Goal: Information Seeking & Learning: Compare options

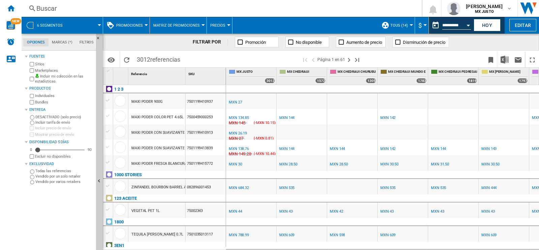
click at [98, 26] on span at bounding box center [85, 25] width 27 height 17
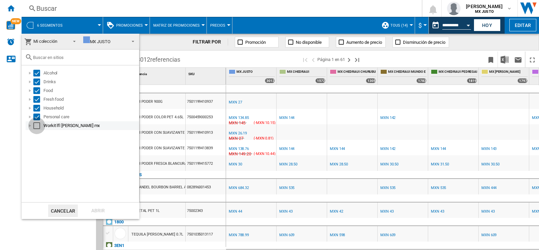
click at [37, 127] on div "Select" at bounding box center [36, 125] width 7 height 7
click at [93, 210] on div "Abrir" at bounding box center [98, 210] width 30 height 12
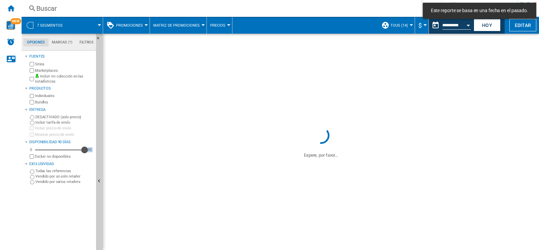
drag, startPoint x: 39, startPoint y: 149, endPoint x: 90, endPoint y: 159, distance: 51.8
click at [90, 159] on div "0 90 90 Excluir no disponibles" at bounding box center [60, 152] width 65 height 13
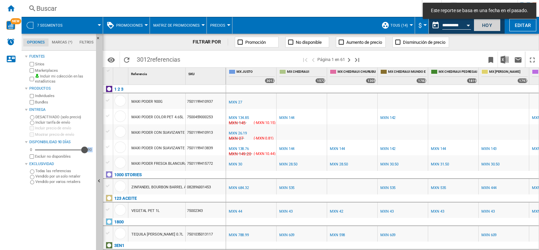
click at [483, 25] on button "Hoy" at bounding box center [486, 25] width 27 height 12
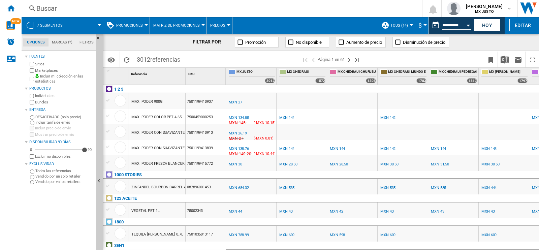
click at [153, 9] on div "Buscar" at bounding box center [220, 8] width 368 height 9
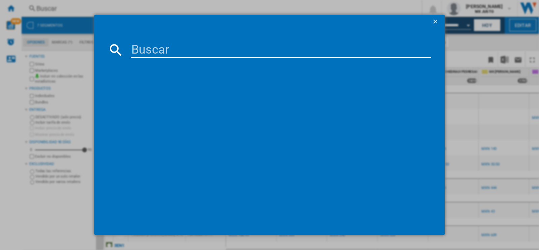
click at [158, 48] on input at bounding box center [281, 50] width 300 height 16
type input "arandano"
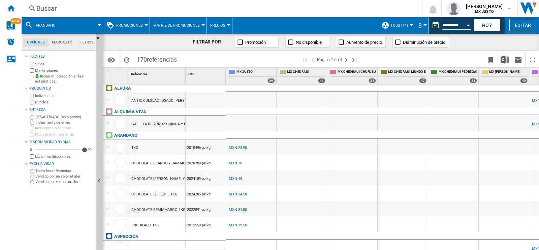
scroll to position [25, 0]
click at [147, 149] on div "1KG" at bounding box center [156, 146] width 57 height 15
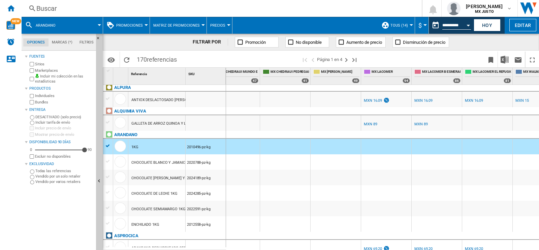
scroll to position [0, 397]
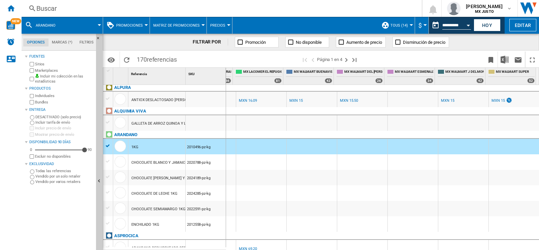
click at [145, 7] on div "Buscar" at bounding box center [220, 8] width 368 height 9
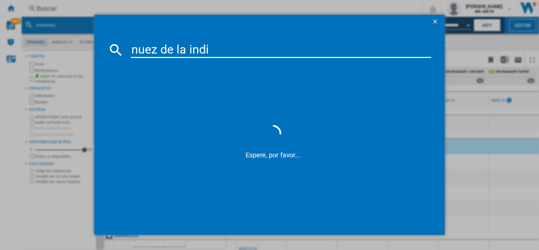
type input "nuez de la [GEOGRAPHIC_DATA]"
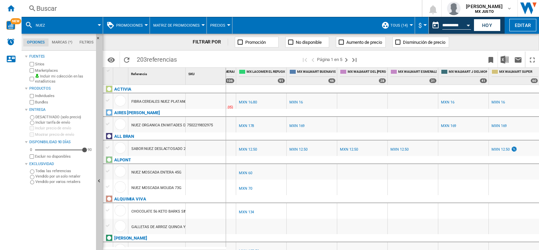
scroll to position [0, 394]
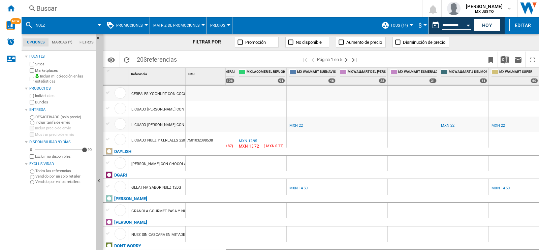
click at [100, 26] on md-menu "nuez" at bounding box center [62, 25] width 81 height 17
click at [96, 26] on span at bounding box center [77, 25] width 45 height 17
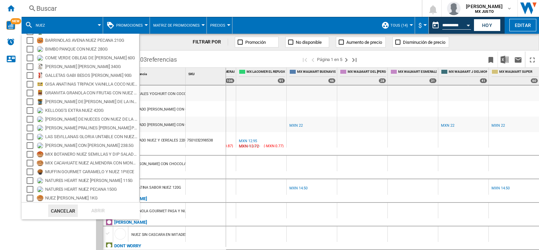
click at [395, 128] on md-backdrop at bounding box center [269, 125] width 539 height 250
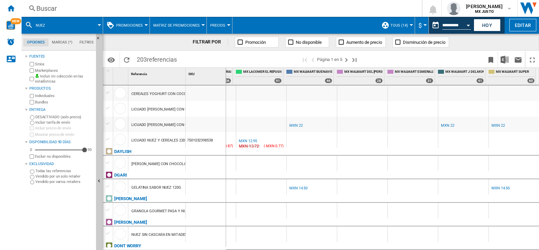
scroll to position [863, 0]
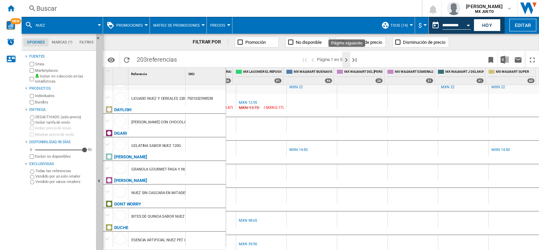
click at [347, 57] on ng-md-icon "Página siguiente" at bounding box center [346, 60] width 8 height 8
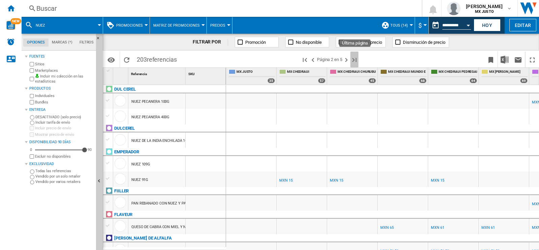
click at [354, 57] on ng-md-icon "Última página" at bounding box center [354, 60] width 8 height 8
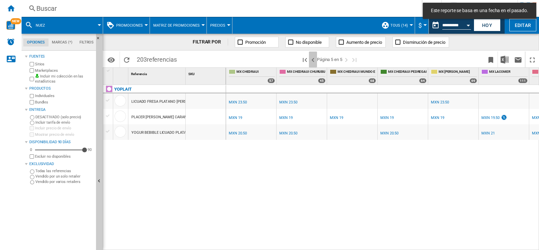
click at [315, 58] on ng-md-icon ">Página anterior" at bounding box center [313, 60] width 8 height 8
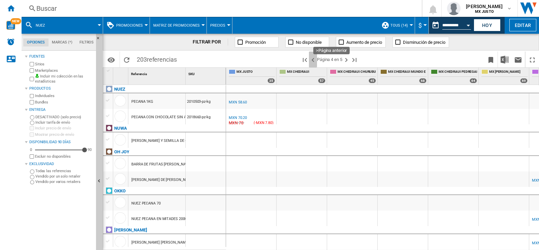
click at [312, 61] on ng-md-icon ">Página anterior" at bounding box center [313, 60] width 8 height 8
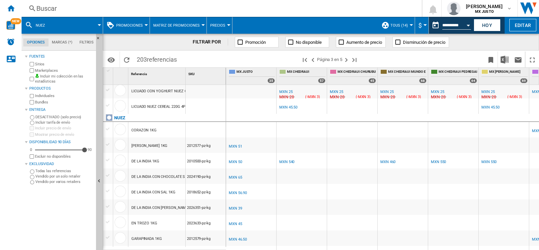
scroll to position [759, 0]
click at [290, 164] on div "MXN 540" at bounding box center [286, 163] width 15 height 4
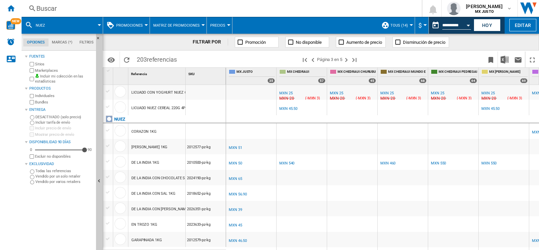
click at [290, 164] on div "MXN 540" at bounding box center [286, 163] width 15 height 4
click at [286, 162] on div "MXN 540" at bounding box center [286, 163] width 15 height 4
click at [283, 162] on div "MXN 540" at bounding box center [286, 163] width 15 height 4
click at [485, 26] on button "Hoy" at bounding box center [486, 25] width 27 height 12
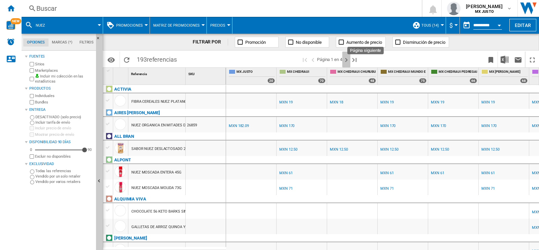
click at [350, 63] on ng-md-icon "Página siguiente" at bounding box center [346, 60] width 8 height 8
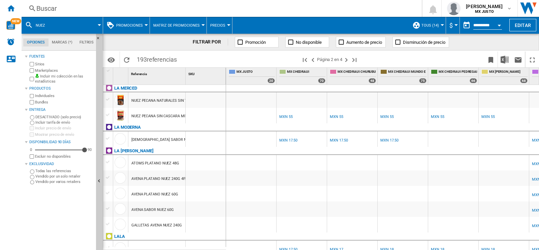
scroll to position [847, 0]
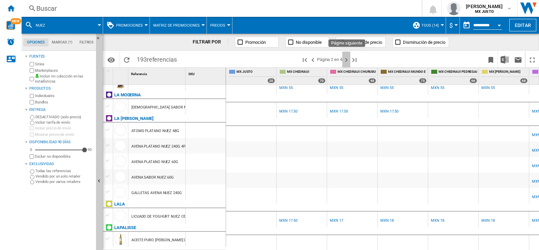
click at [347, 65] on button "Página siguiente" at bounding box center [346, 60] width 8 height 16
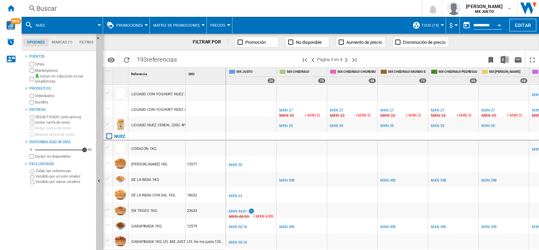
scroll to position [571, 0]
click at [289, 181] on div "MXN 598" at bounding box center [286, 180] width 15 height 4
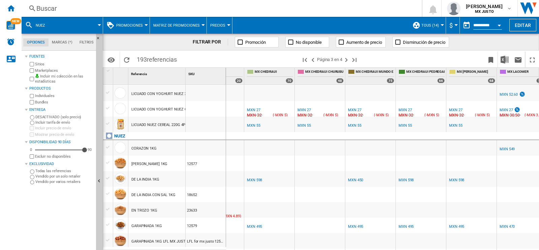
scroll to position [0, 36]
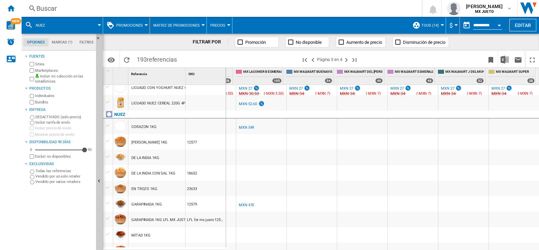
click at [108, 8] on div "Buscar" at bounding box center [220, 8] width 368 height 9
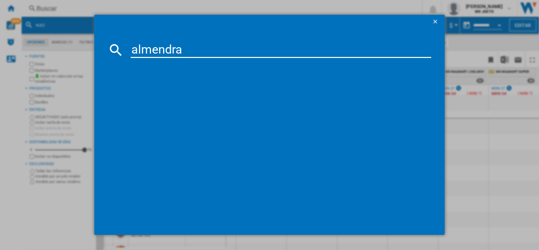
type input "almendra"
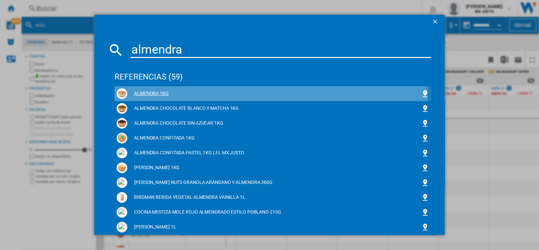
click at [162, 96] on div "ALMENDRA 1KG" at bounding box center [274, 93] width 294 height 7
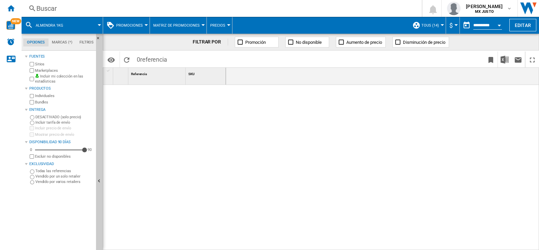
click at [162, 96] on div at bounding box center [164, 166] width 123 height 162
click at [83, 7] on div "Buscar" at bounding box center [220, 8] width 368 height 9
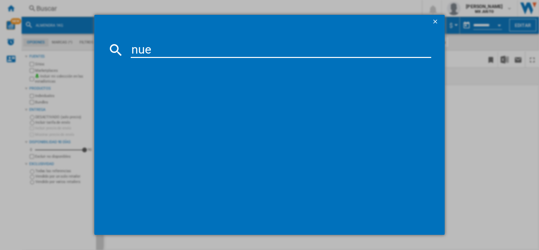
type input "nuez"
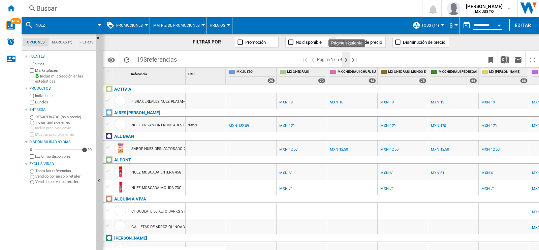
click at [347, 63] on ng-md-icon "Página siguiente" at bounding box center [346, 60] width 8 height 8
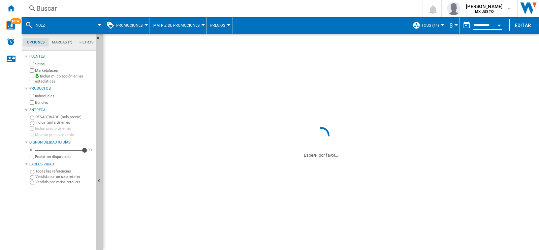
click at [347, 63] on ng-md-icon "Página siguiente" at bounding box center [346, 60] width 8 height 8
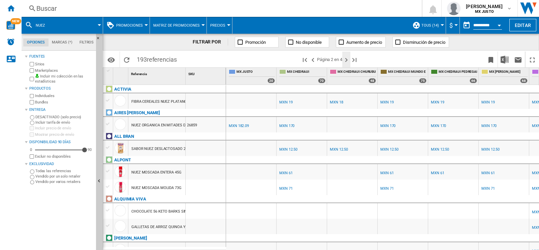
click at [346, 57] on ng-md-icon "Página siguiente" at bounding box center [346, 60] width 8 height 8
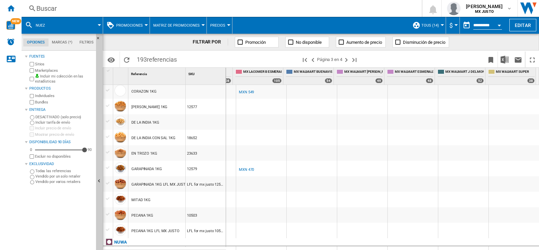
click at [72, 26] on span at bounding box center [77, 25] width 45 height 17
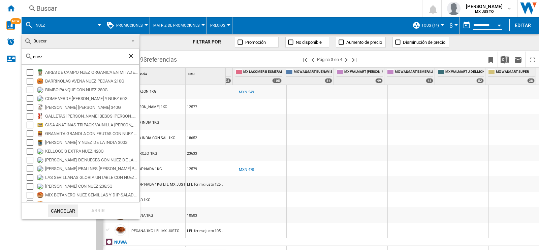
click at [129, 56] on ng-md-icon "Borrar búsqueda" at bounding box center [132, 57] width 8 height 8
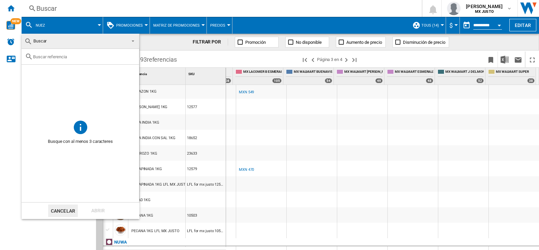
click at [129, 56] on input "text" at bounding box center [84, 56] width 103 height 5
type input "almendra"
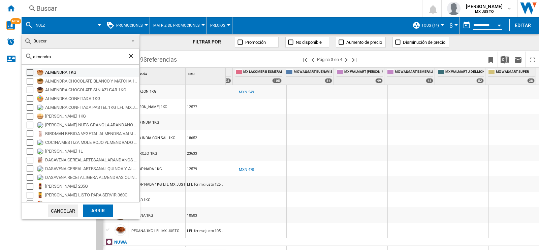
click at [64, 74] on div "ALMENDRA 1KG" at bounding box center [91, 72] width 93 height 7
click at [90, 211] on div "Abrir" at bounding box center [98, 210] width 30 height 12
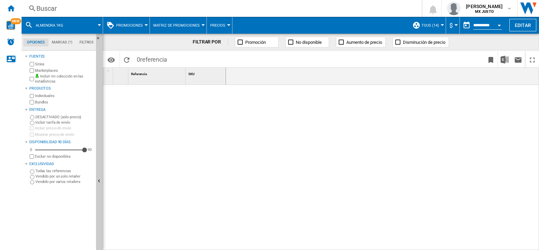
click at [97, 23] on span at bounding box center [86, 25] width 27 height 17
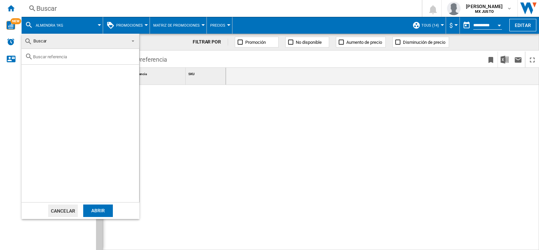
click at [53, 58] on input "text" at bounding box center [84, 56] width 103 height 5
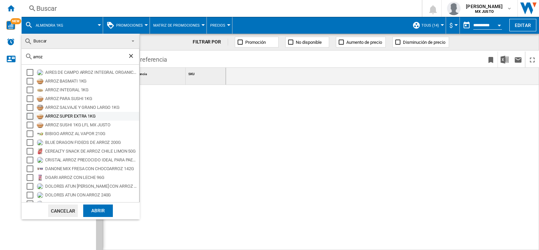
type input "arroz"
click at [70, 114] on div "ARROZ SUPER EXTRA 1KG" at bounding box center [91, 116] width 93 height 7
click at [94, 211] on div "Abrir" at bounding box center [98, 210] width 30 height 12
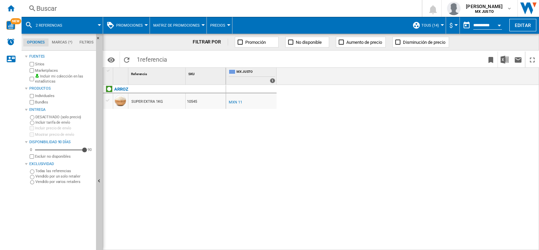
click at [95, 26] on span at bounding box center [86, 25] width 28 height 17
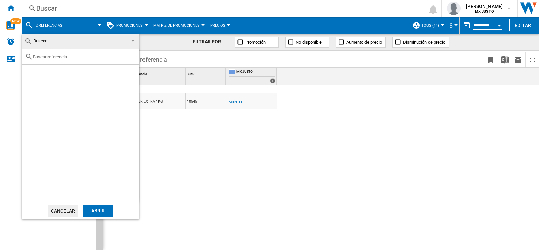
click at [55, 61] on div at bounding box center [80, 57] width 117 height 16
click at [53, 57] on input "text" at bounding box center [84, 56] width 103 height 5
type input "frijol negro"
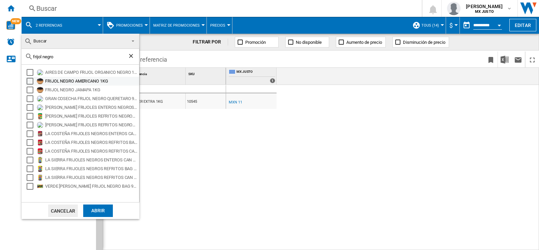
click at [98, 83] on div "FRIJOL NEGRO AMERICANO 1KG" at bounding box center [91, 81] width 93 height 7
click at [97, 212] on div "Abrir" at bounding box center [98, 210] width 30 height 12
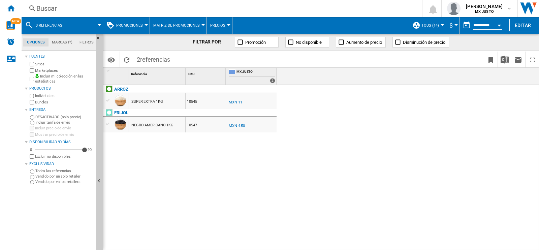
click at [88, 26] on span at bounding box center [86, 25] width 28 height 17
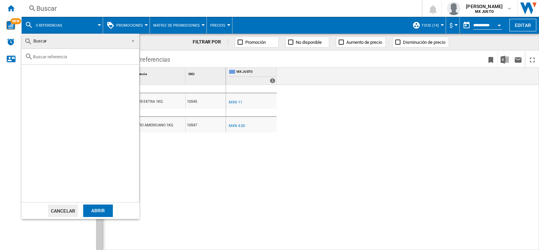
click at [90, 54] on input "text" at bounding box center [84, 56] width 103 height 5
type input "f"
click at [0, 95] on md-backdrop at bounding box center [269, 125] width 539 height 250
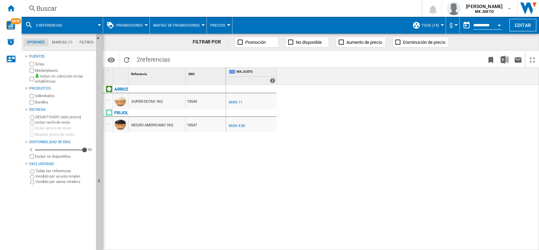
click at [100, 24] on div at bounding box center [99, 25] width 3 height 2
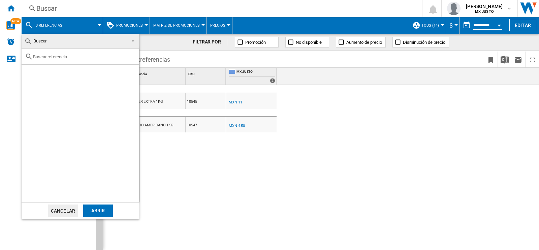
click at [129, 42] on span at bounding box center [131, 40] width 8 height 9
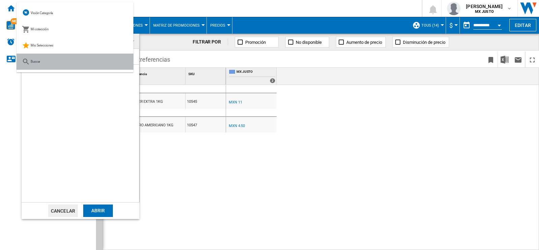
click at [101, 65] on md-option "Buscar" at bounding box center [74, 62] width 117 height 16
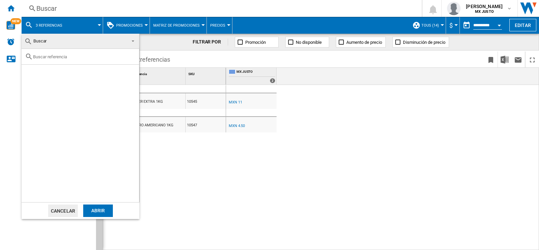
click at [85, 61] on div at bounding box center [80, 57] width 117 height 16
click at [61, 60] on div at bounding box center [80, 57] width 117 height 16
click at [56, 58] on input "text" at bounding box center [84, 56] width 103 height 5
type input "frijol"
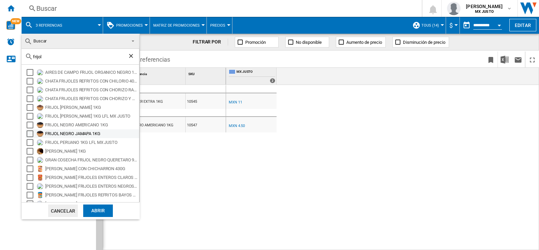
click at [75, 131] on div "FRIJOL NEGRO JAMAPA 1KG" at bounding box center [91, 133] width 93 height 7
click at [108, 212] on div "Abrir" at bounding box center [98, 210] width 30 height 12
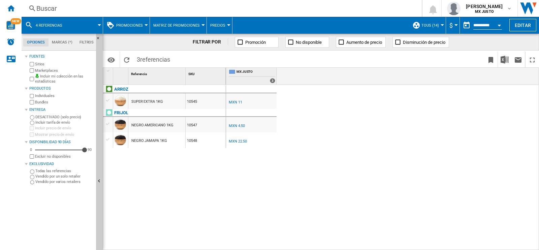
click at [99, 26] on span at bounding box center [86, 25] width 28 height 17
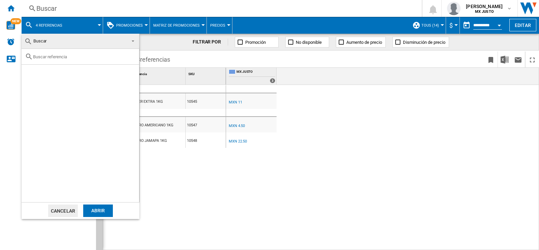
click at [66, 57] on input "text" at bounding box center [84, 56] width 103 height 5
type input "frijol pinto"
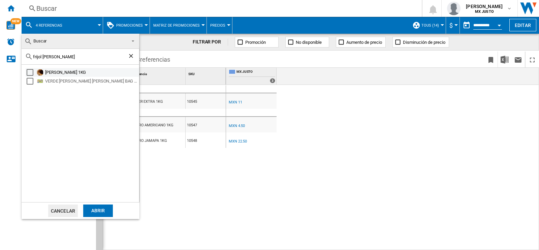
click at [64, 72] on div "FRIJOL PINTO 1KG" at bounding box center [91, 72] width 93 height 7
click at [106, 216] on div "Abrir" at bounding box center [98, 210] width 30 height 12
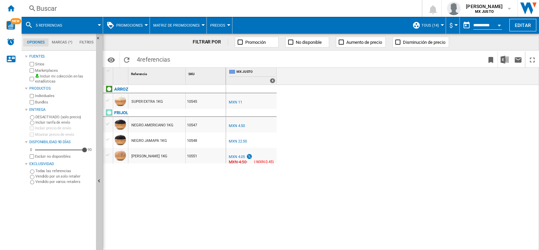
click at [100, 25] on div at bounding box center [99, 25] width 3 height 2
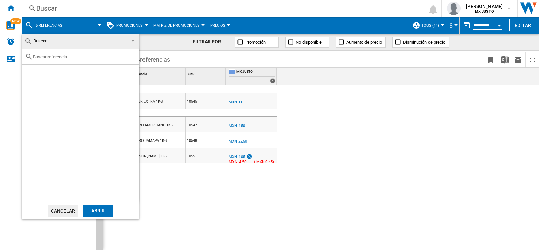
click at [63, 55] on input "text" at bounding box center [84, 56] width 103 height 5
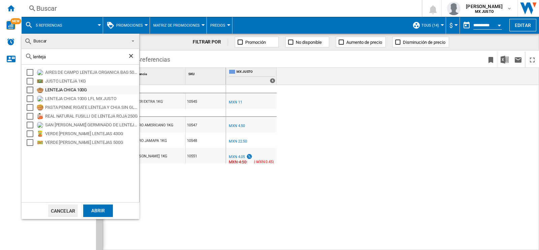
type input "lenteja"
click at [72, 88] on div "LENTEJA CHICA 100G" at bounding box center [91, 90] width 93 height 7
click at [102, 208] on div "Abrir" at bounding box center [98, 210] width 30 height 12
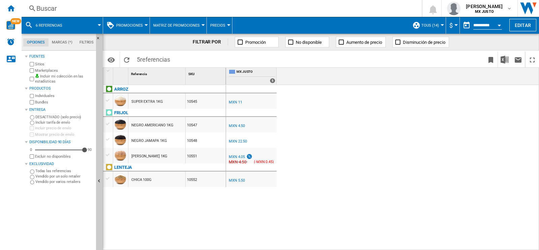
click at [100, 24] on md-menu "6 referencias" at bounding box center [62, 25] width 81 height 17
click at [99, 27] on span at bounding box center [86, 25] width 28 height 17
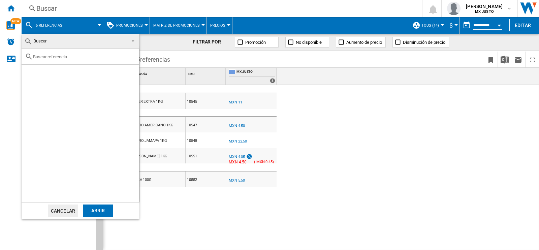
click at [69, 59] on div at bounding box center [80, 57] width 117 height 16
click at [60, 57] on input "text" at bounding box center [84, 56] width 103 height 5
type input "garbanzo"
click at [98, 215] on div "Abrir" at bounding box center [98, 210] width 30 height 12
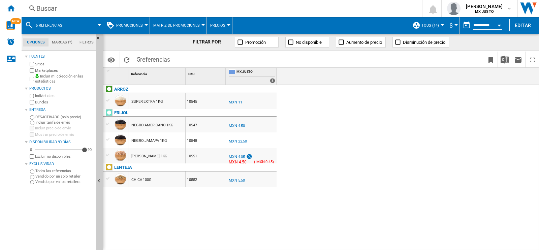
click at [100, 25] on div at bounding box center [99, 25] width 3 height 2
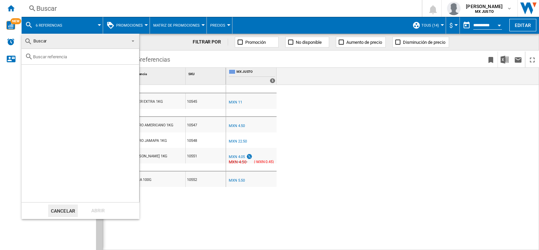
click at [72, 56] on input "text" at bounding box center [84, 56] width 103 height 5
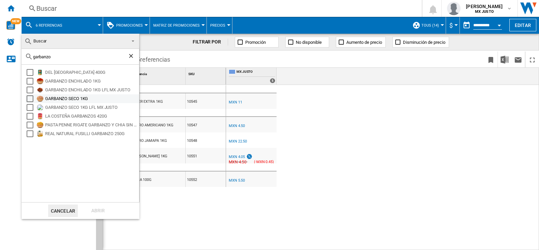
type input "garbanzo"
click at [61, 98] on div "GARBANZO SECO 1KG" at bounding box center [91, 98] width 93 height 7
click at [102, 210] on div "Abrir" at bounding box center [98, 210] width 30 height 12
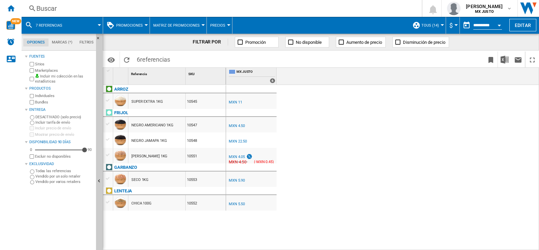
click at [101, 22] on md-menu "7 referencias" at bounding box center [62, 25] width 81 height 17
click at [99, 24] on div at bounding box center [99, 25] width 3 height 2
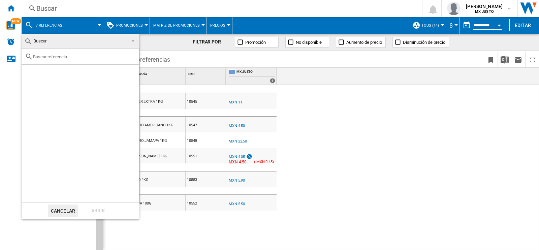
click at [60, 59] on div at bounding box center [80, 57] width 117 height 16
click at [59, 58] on input "text" at bounding box center [84, 56] width 103 height 5
type input "chia"
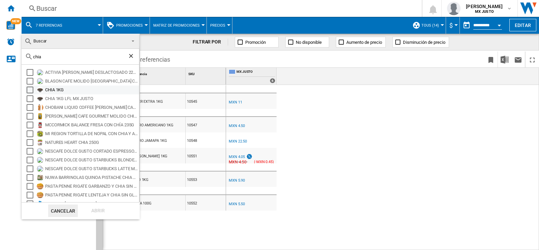
click at [57, 92] on div "CHIA 1KG" at bounding box center [91, 90] width 93 height 7
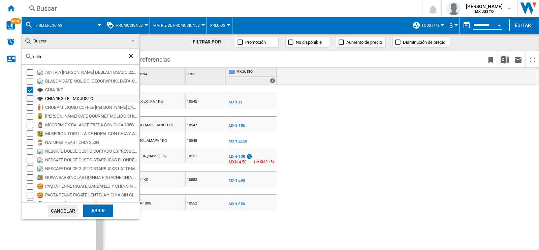
click at [58, 97] on div "CHIA 1KG LFL MX JUSTO" at bounding box center [91, 98] width 93 height 7
click at [97, 211] on div "Abrir" at bounding box center [98, 210] width 30 height 12
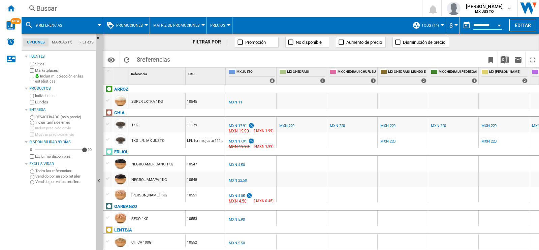
click at [385, 127] on div "MXN 220" at bounding box center [387, 126] width 15 height 4
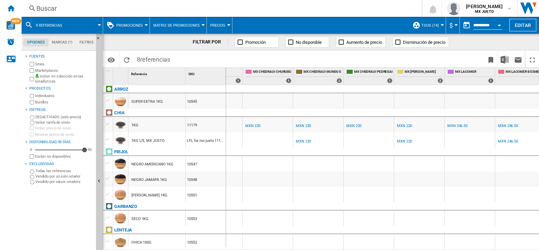
scroll to position [0, 94]
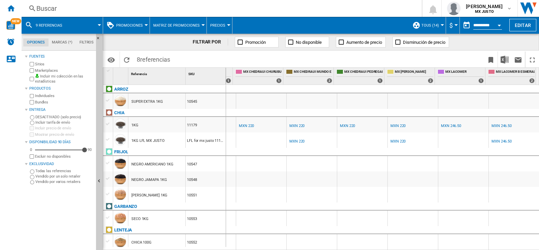
click at [498, 126] on div "MXN 246.50" at bounding box center [501, 126] width 20 height 4
click at [99, 22] on md-menu "9 referencias" at bounding box center [62, 25] width 81 height 17
click at [100, 26] on md-menu "9 referencias" at bounding box center [62, 25] width 81 height 17
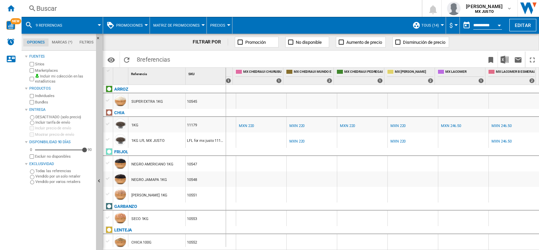
click at [79, 25] on span at bounding box center [86, 25] width 28 height 17
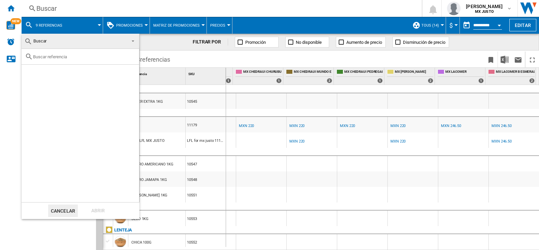
click at [74, 56] on input "text" at bounding box center [84, 56] width 103 height 5
type input "uva pasa"
click at [42, 72] on img at bounding box center [40, 72] width 7 height 7
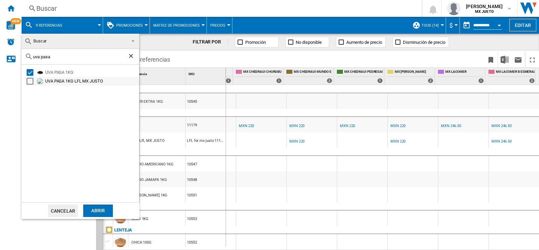
click at [62, 81] on div "UVA PASA 1KG LFL MX JUSTO" at bounding box center [91, 81] width 93 height 7
click at [104, 207] on div "Abrir" at bounding box center [98, 210] width 30 height 12
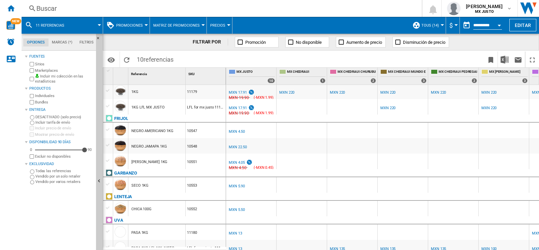
scroll to position [42, 0]
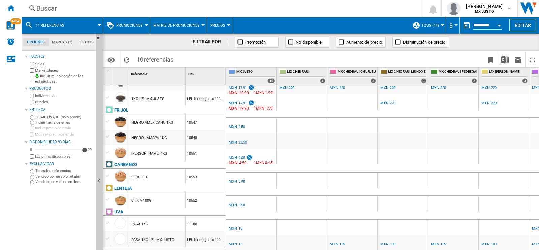
click at [341, 242] on div "MXN 135" at bounding box center [337, 244] width 15 height 4
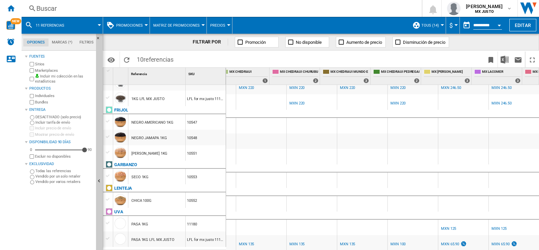
scroll to position [0, 94]
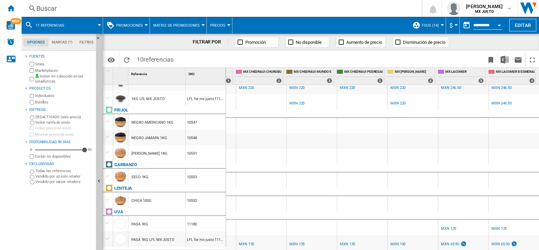
click at [444, 226] on div "MXN 125" at bounding box center [448, 228] width 15 height 4
click at [447, 242] on div "MXN 65.90" at bounding box center [450, 244] width 18 height 4
click at [449, 226] on div "MXN 125" at bounding box center [448, 228] width 15 height 4
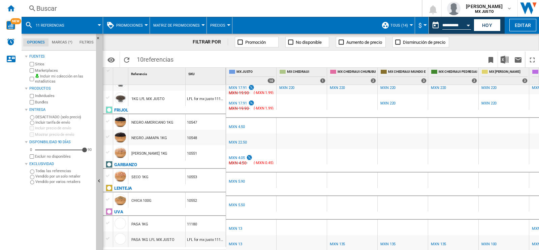
click at [98, 23] on span at bounding box center [87, 25] width 26 height 17
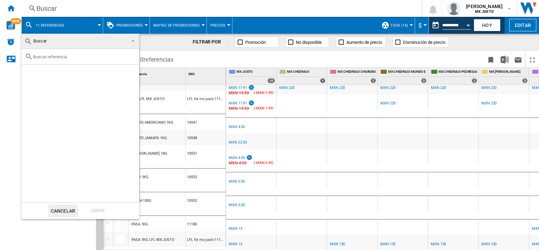
click at [48, 58] on input "text" at bounding box center [84, 56] width 103 height 5
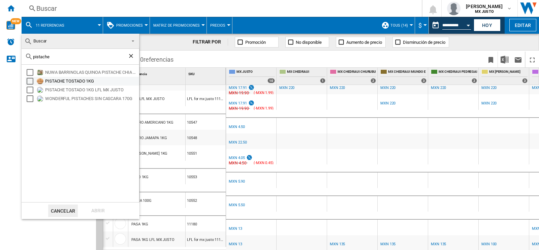
type input "pistache"
click at [44, 78] on div "PISTACHE TOSTADO 1KG" at bounding box center [82, 81] width 113 height 9
click at [31, 82] on div "Select" at bounding box center [30, 81] width 7 height 7
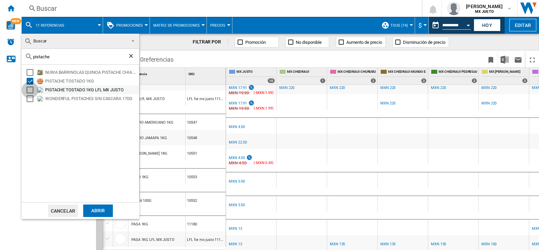
click at [30, 90] on div "Select" at bounding box center [30, 90] width 7 height 7
click at [99, 207] on div "Abrir" at bounding box center [98, 210] width 30 height 12
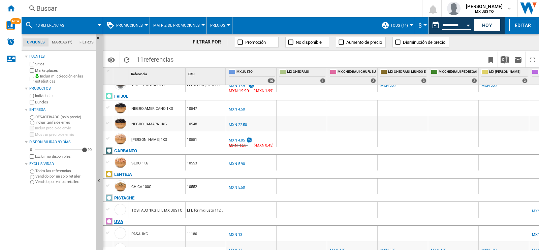
scroll to position [0, 91]
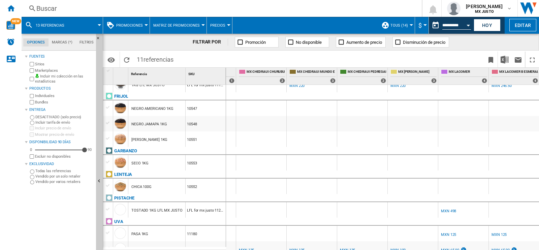
click at [451, 209] on div "MXN 498" at bounding box center [448, 211] width 15 height 4
click at [98, 25] on div at bounding box center [99, 25] width 3 height 2
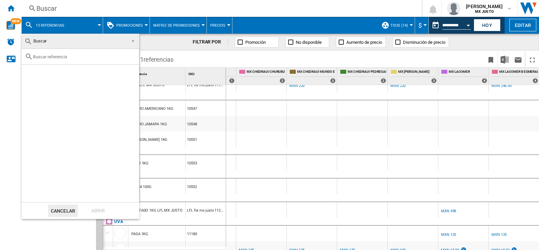
click at [47, 59] on div at bounding box center [80, 57] width 117 height 16
click at [47, 56] on input "text" at bounding box center [84, 56] width 103 height 5
click at [47, 56] on input "mix de nnueces" at bounding box center [80, 56] width 95 height 5
click at [89, 56] on input "mix de nueces" at bounding box center [80, 56] width 95 height 5
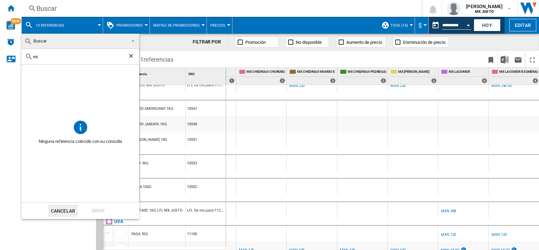
type input "m"
type input "nuez"
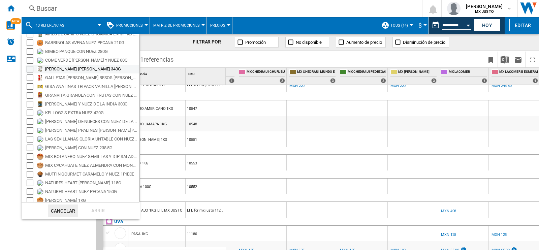
scroll to position [41, 0]
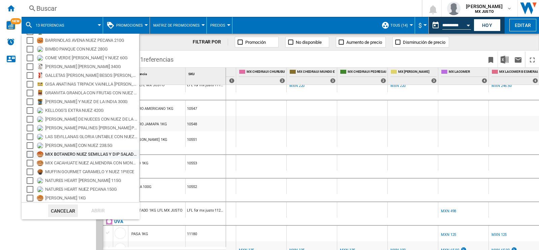
click at [30, 153] on div "Select" at bounding box center [30, 154] width 7 height 7
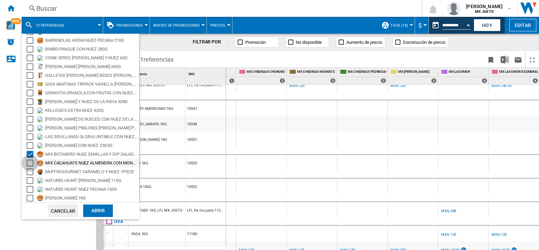
click at [29, 164] on div "Select" at bounding box center [30, 163] width 7 height 7
click at [32, 197] on div "Select" at bounding box center [30, 198] width 7 height 7
click at [96, 208] on div "Abrir" at bounding box center [98, 210] width 30 height 12
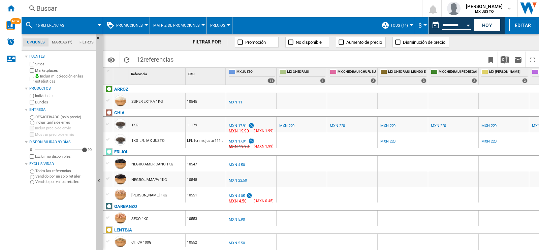
click at [92, 26] on span at bounding box center [87, 25] width 26 height 17
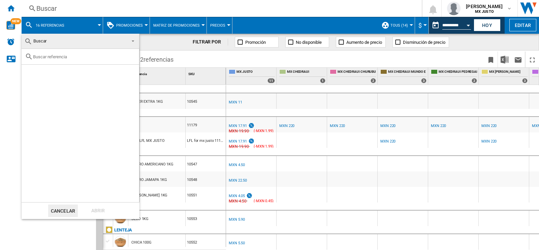
click at [57, 55] on input "text" at bounding box center [84, 56] width 103 height 5
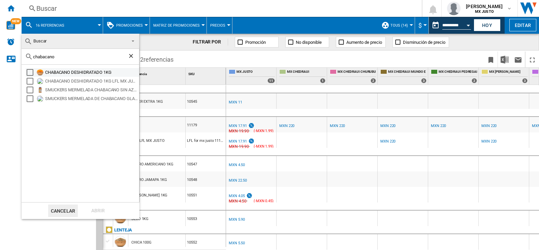
type input "chabacano"
click at [30, 73] on div "Select" at bounding box center [30, 72] width 7 height 7
click at [96, 212] on div "Abrir" at bounding box center [98, 210] width 30 height 12
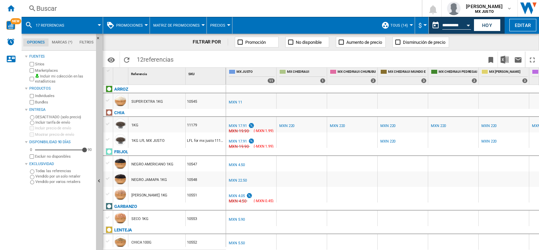
click at [96, 23] on span at bounding box center [87, 25] width 26 height 17
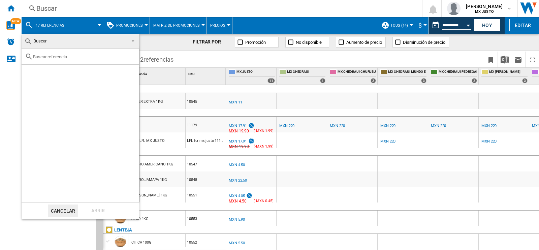
click at [58, 58] on div at bounding box center [80, 57] width 117 height 16
click at [36, 56] on input "text" at bounding box center [84, 56] width 103 height 5
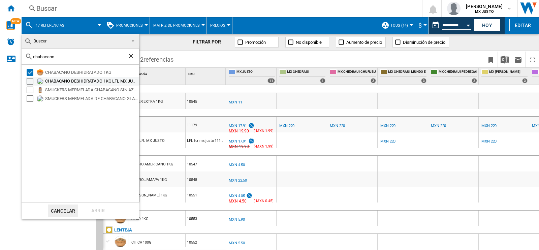
type input "chabacano"
click at [31, 80] on div "Select" at bounding box center [30, 81] width 7 height 7
click at [32, 79] on div "Select" at bounding box center [30, 81] width 7 height 7
click at [102, 209] on div "Abrir" at bounding box center [98, 210] width 30 height 12
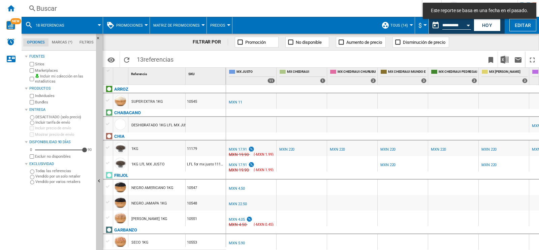
scroll to position [0, 91]
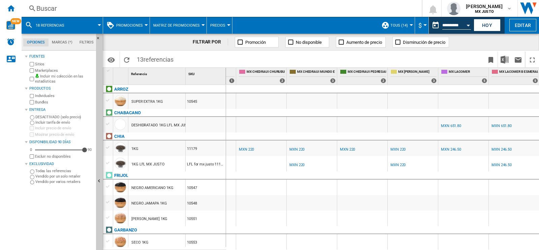
click at [452, 126] on div "MXN 651.80" at bounding box center [451, 126] width 20 height 4
click at [98, 22] on span at bounding box center [87, 25] width 26 height 17
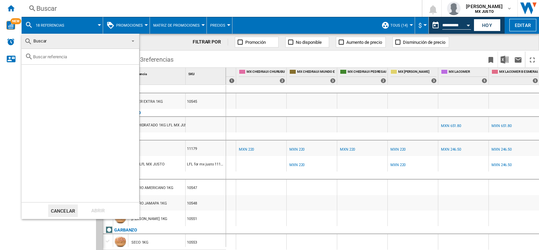
click at [49, 59] on div at bounding box center [80, 57] width 117 height 16
click at [46, 55] on input "text" at bounding box center [84, 56] width 103 height 5
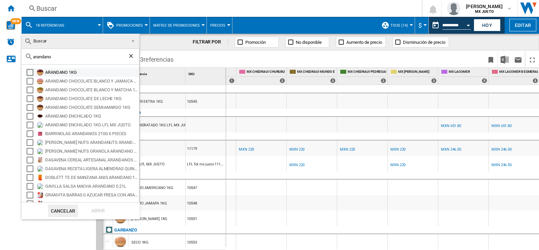
type input "arandano"
click at [32, 71] on div "Select" at bounding box center [30, 72] width 7 height 7
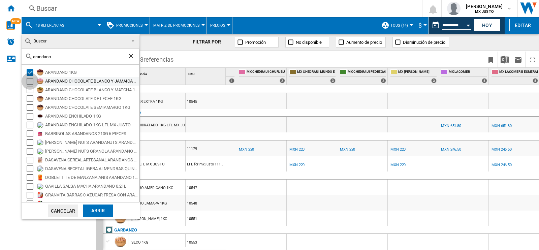
click at [32, 79] on div "Select" at bounding box center [30, 81] width 7 height 7
click at [30, 90] on div "Select" at bounding box center [30, 90] width 7 height 7
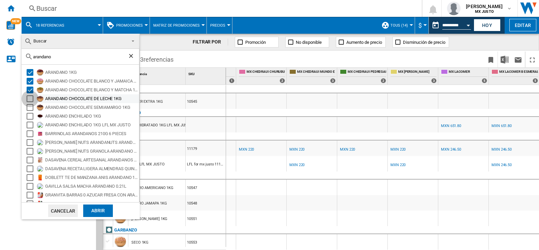
click at [30, 100] on div "Select" at bounding box center [30, 98] width 7 height 7
click at [30, 105] on div "Select" at bounding box center [30, 107] width 7 height 7
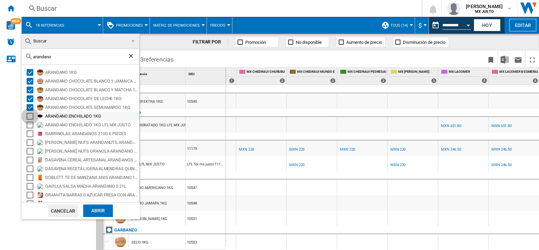
click at [29, 114] on div "Select" at bounding box center [30, 116] width 7 height 7
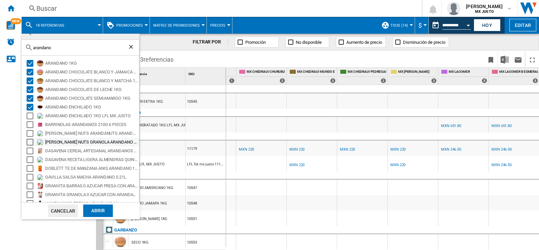
scroll to position [10, 0]
click at [32, 113] on div "Select" at bounding box center [30, 115] width 7 height 7
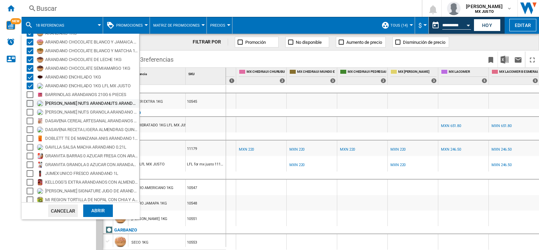
scroll to position [41, 0]
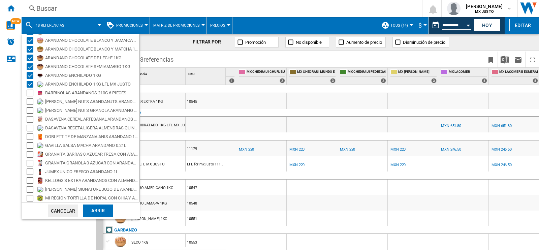
click at [90, 212] on div "Abrir" at bounding box center [98, 210] width 30 height 12
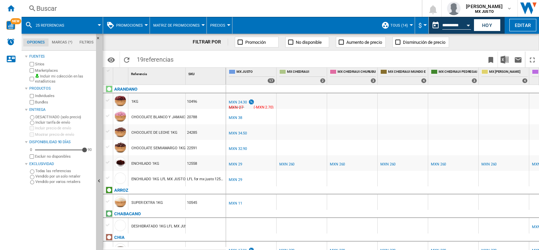
click at [285, 165] on div "MXN 260" at bounding box center [286, 164] width 15 height 4
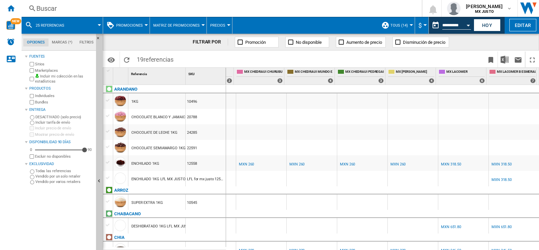
scroll to position [0, 94]
click at [456, 165] on div "MXN 318.50" at bounding box center [451, 164] width 20 height 4
click at [98, 26] on span at bounding box center [87, 25] width 26 height 17
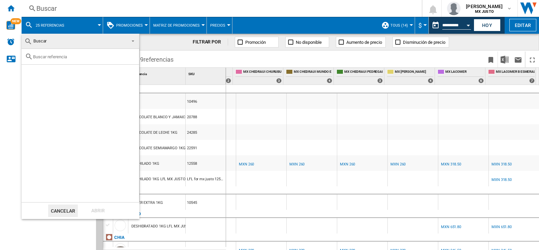
click at [57, 57] on input "text" at bounding box center [84, 56] width 103 height 5
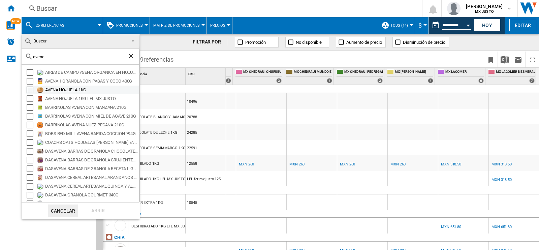
type input "avena"
click at [30, 88] on div "Select" at bounding box center [30, 90] width 7 height 7
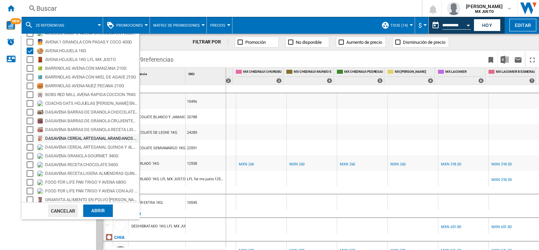
scroll to position [41, 0]
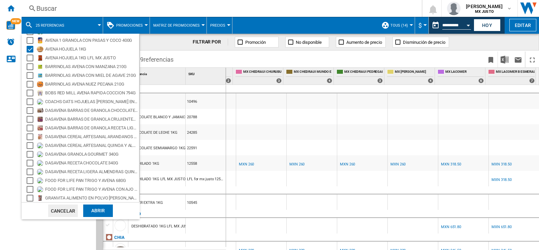
click at [103, 210] on div "Abrir" at bounding box center [98, 210] width 30 height 12
